Goal: Task Accomplishment & Management: Manage account settings

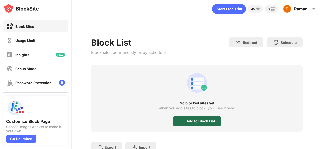
click at [209, 119] on div "Add to Block List" at bounding box center [197, 121] width 48 height 10
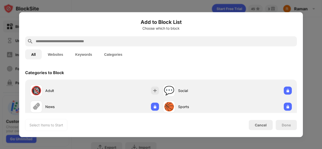
click at [171, 43] on input "text" at bounding box center [165, 41] width 260 height 6
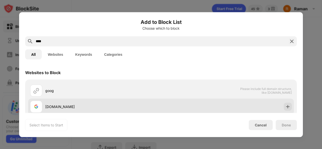
type input "****"
click at [103, 106] on div "[DOMAIN_NAME]" at bounding box center [103, 106] width 116 height 5
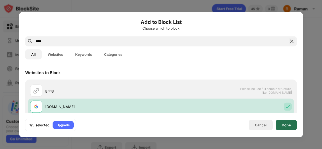
click at [297, 122] on div "Done" at bounding box center [286, 125] width 21 height 10
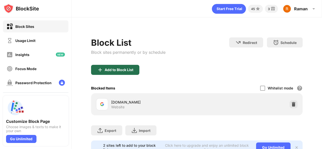
click at [116, 67] on div "Add to Block List" at bounding box center [115, 70] width 48 height 10
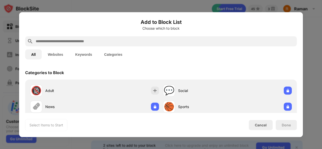
click at [89, 6] on div at bounding box center [161, 74] width 322 height 149
